Goal: Transaction & Acquisition: Purchase product/service

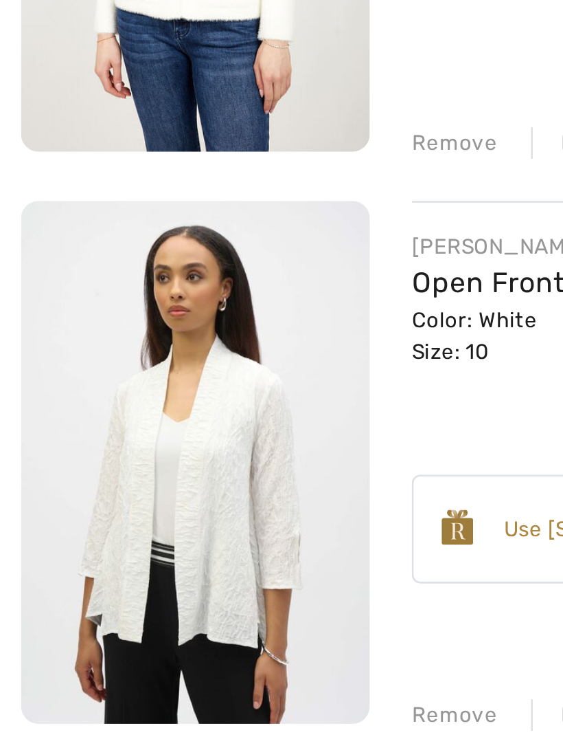
scroll to position [99, 0]
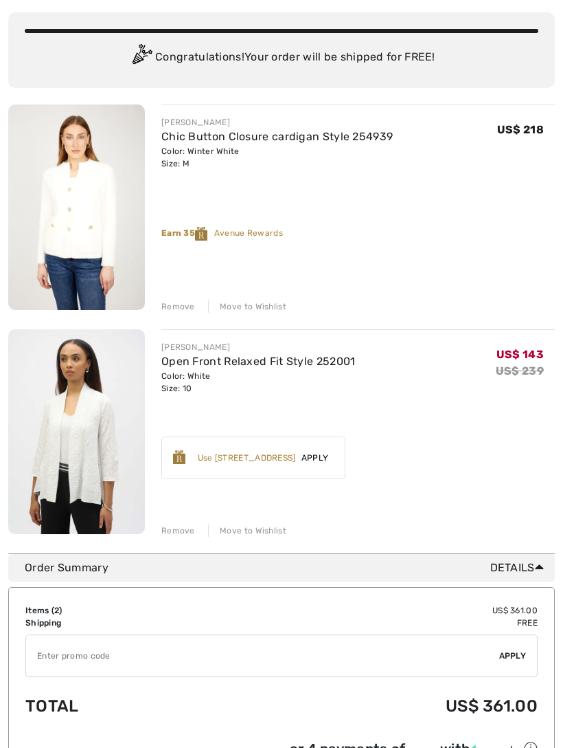
click at [183, 533] on div "Remove" at bounding box center [178, 530] width 34 height 12
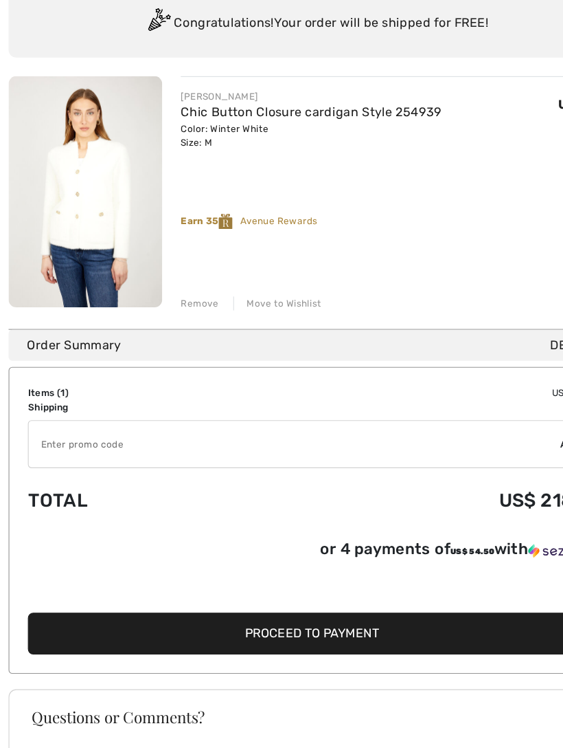
scroll to position [102, 0]
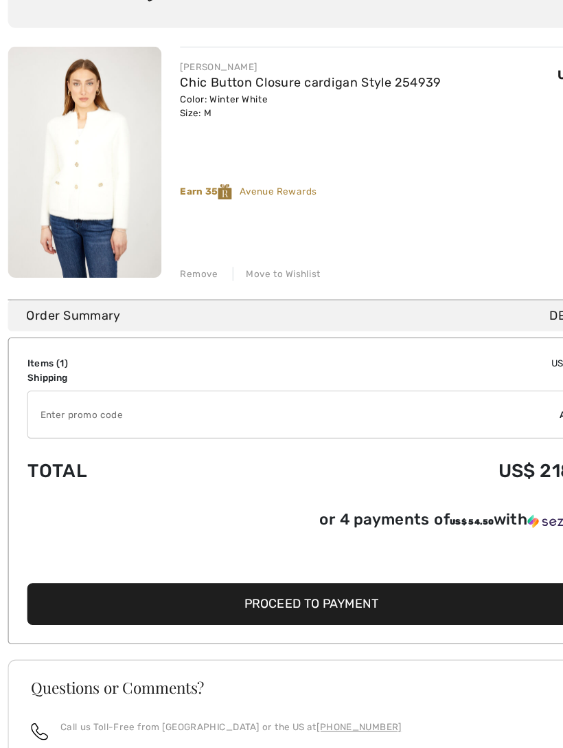
click at [284, 590] on span "Proceed to Payment" at bounding box center [278, 596] width 119 height 13
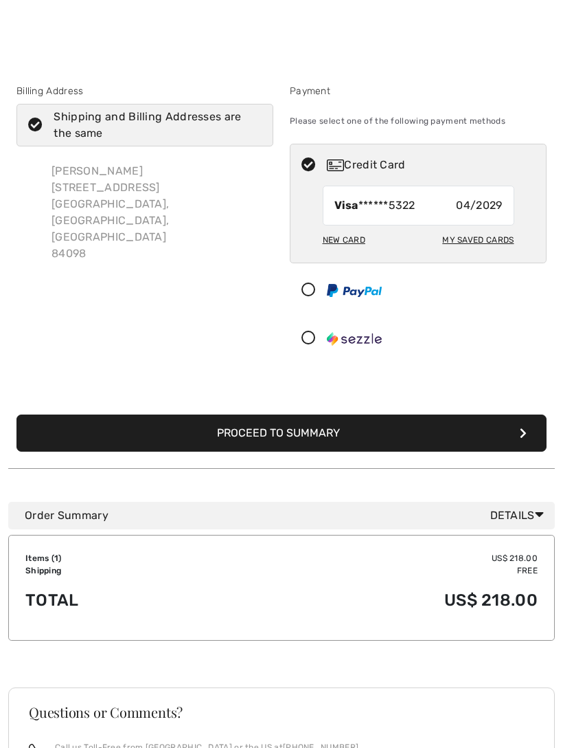
click at [312, 438] on button "Proceed to Summary" at bounding box center [281, 432] width 530 height 37
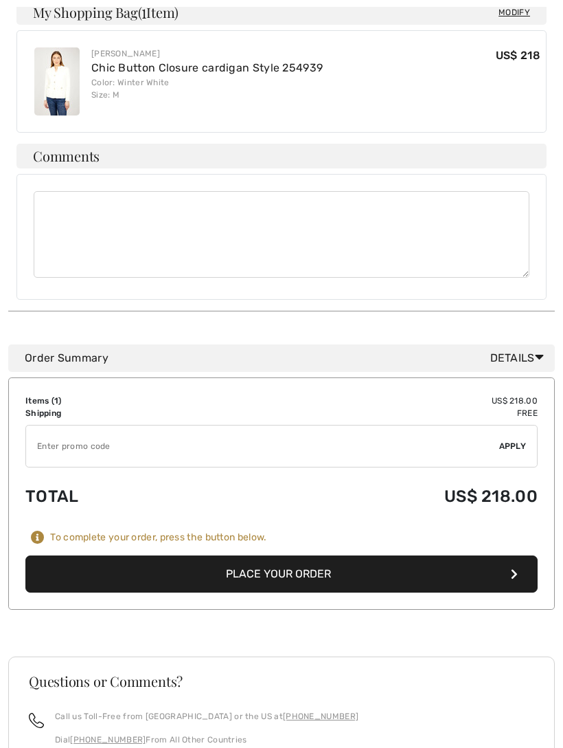
click at [319, 556] on button "Place Your Order" at bounding box center [281, 574] width 513 height 37
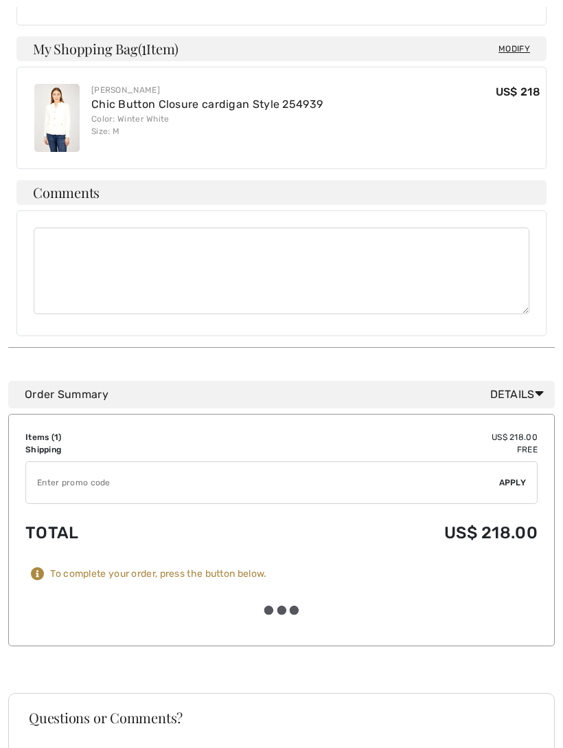
scroll to position [652, 0]
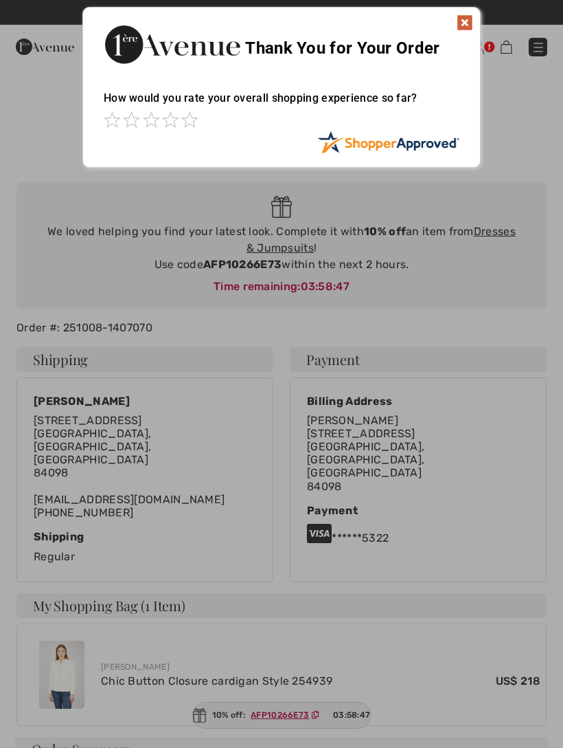
click at [469, 25] on img at bounding box center [465, 22] width 16 height 16
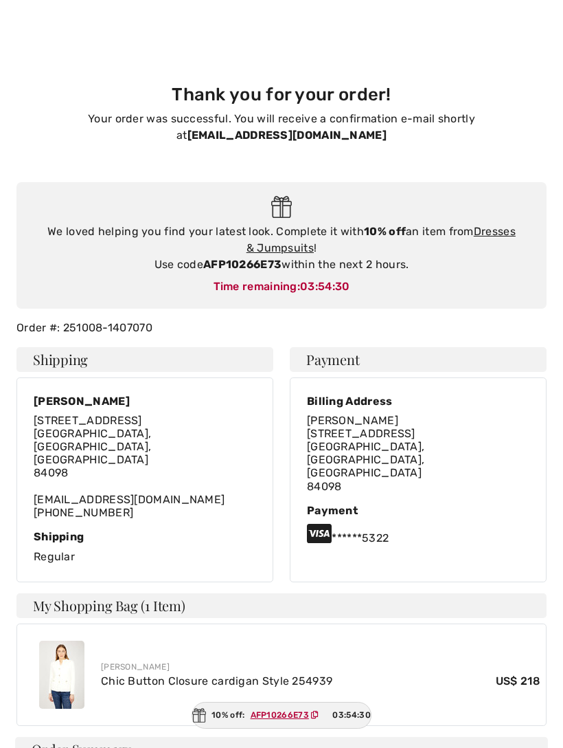
scroll to position [26, 0]
